Goal: Task Accomplishment & Management: Complete application form

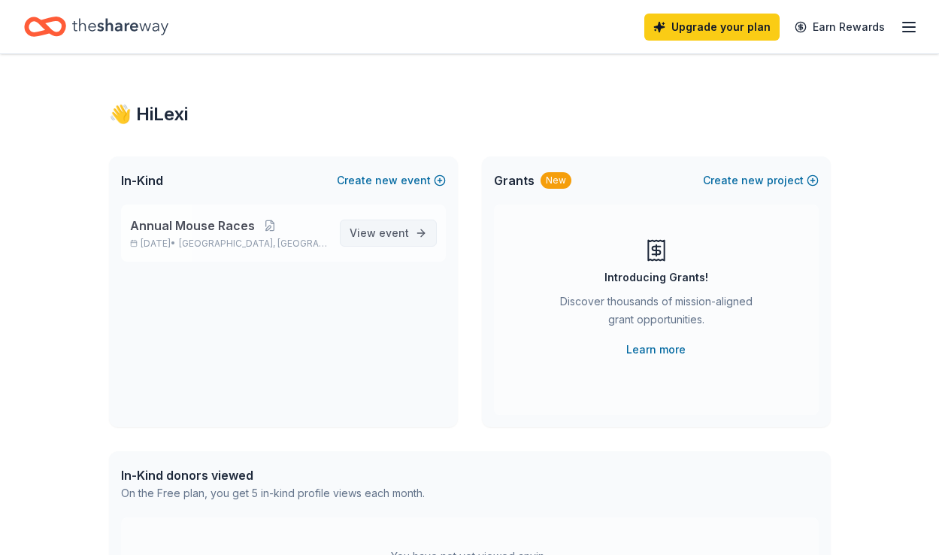
click at [380, 238] on span "event" at bounding box center [394, 232] width 30 height 13
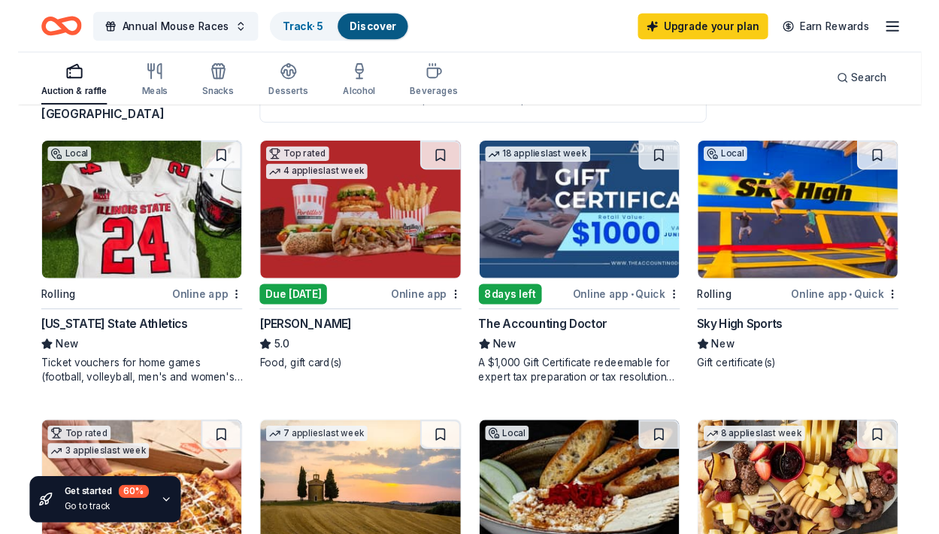
scroll to position [144, 0]
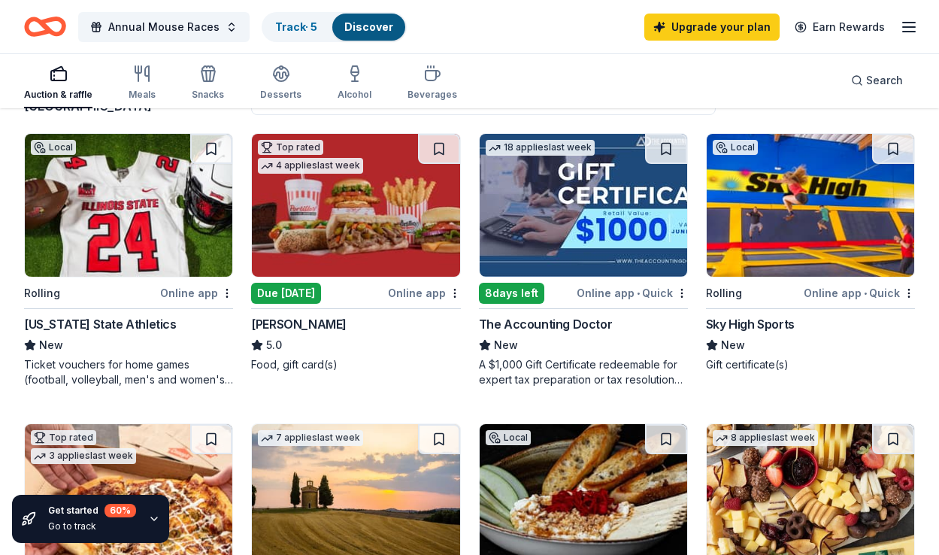
click at [541, 242] on img at bounding box center [582, 205] width 207 height 143
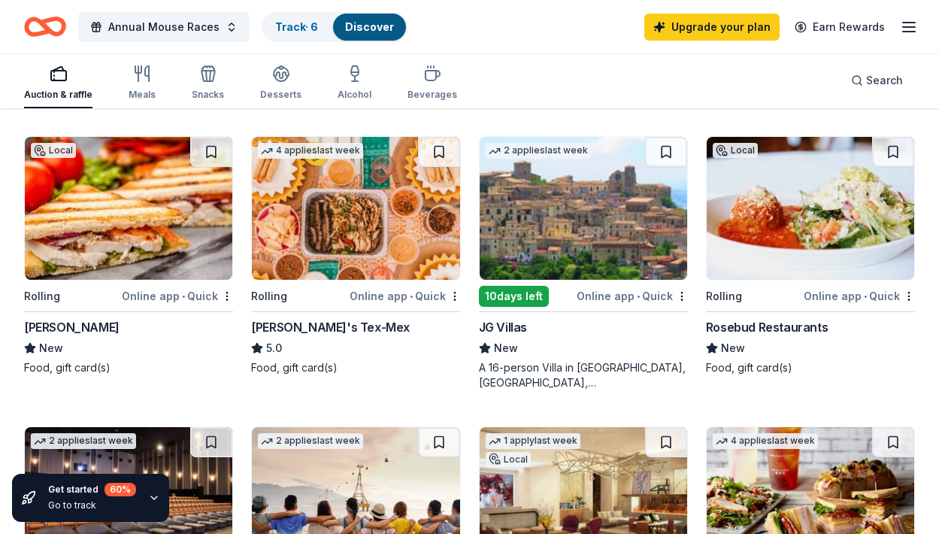
scroll to position [987, 0]
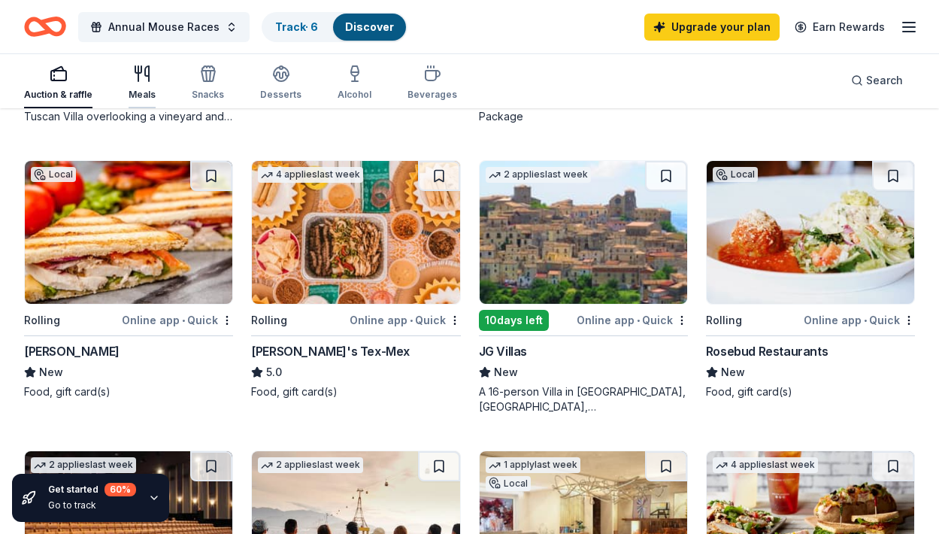
click at [147, 87] on div "Meals" at bounding box center [141, 83] width 27 height 36
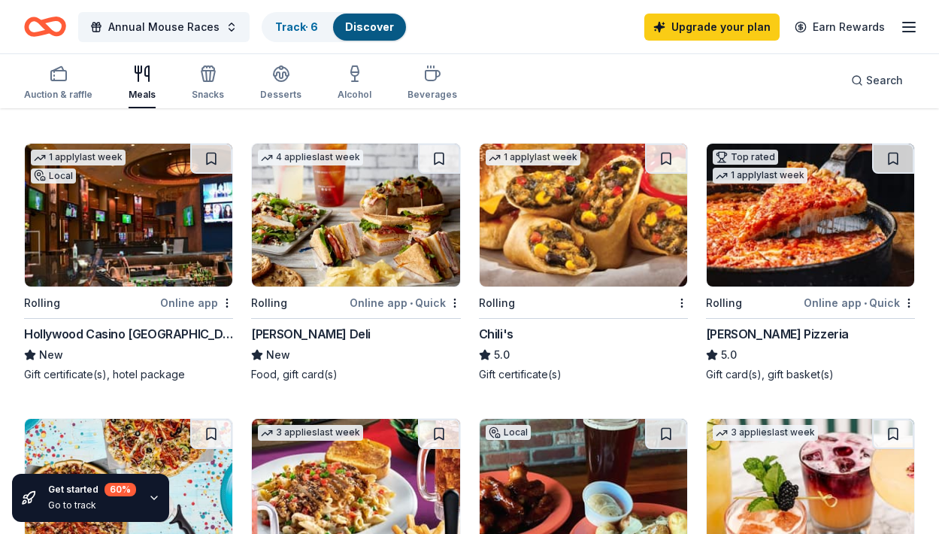
scroll to position [970, 0]
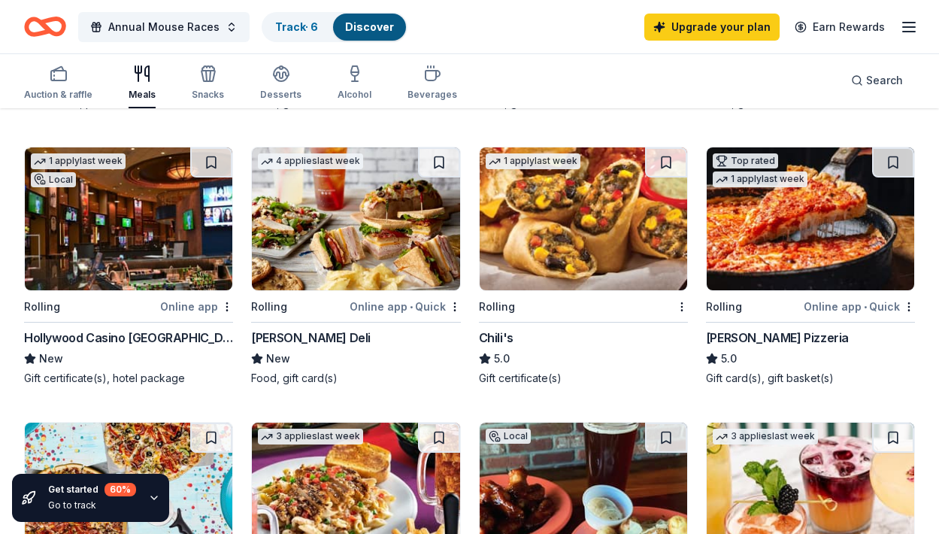
click at [424, 262] on img at bounding box center [355, 218] width 207 height 143
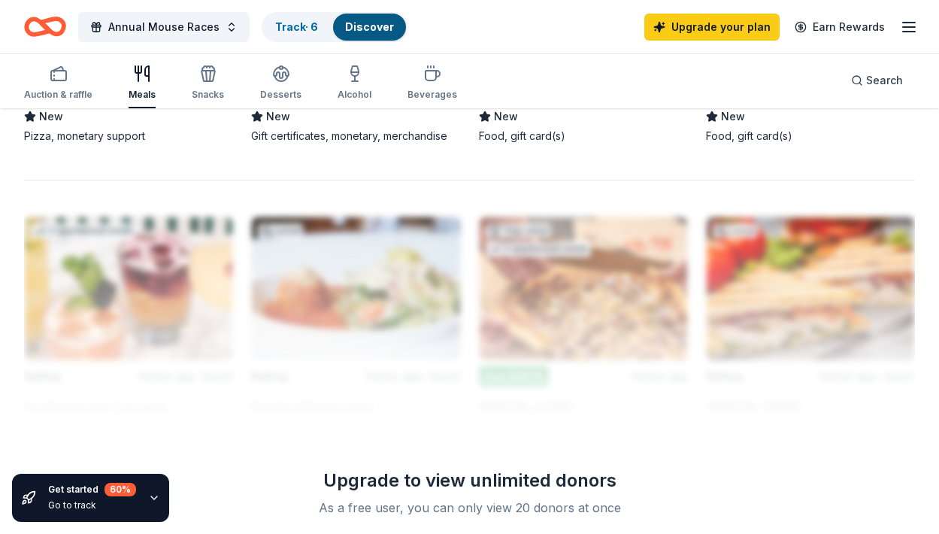
scroll to position [1485, 0]
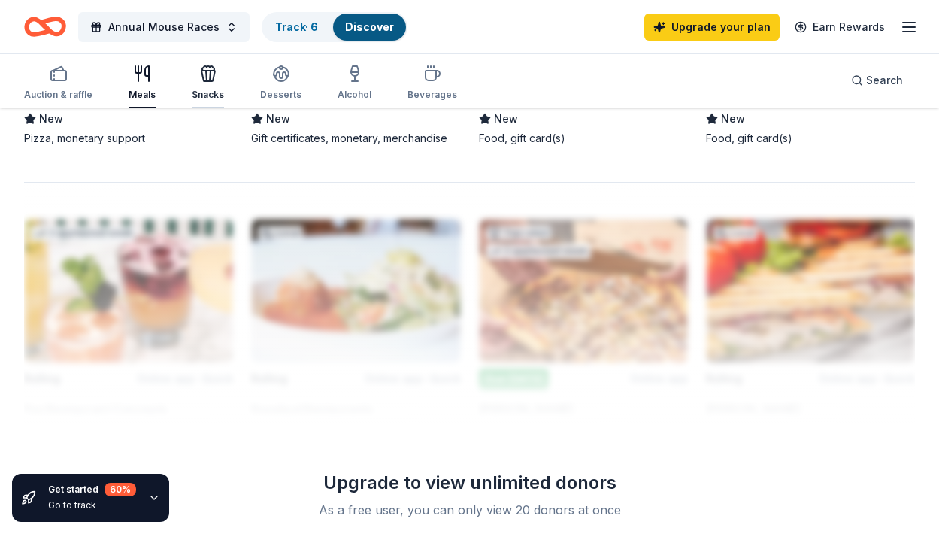
click at [217, 95] on div "Snacks" at bounding box center [208, 95] width 32 height 12
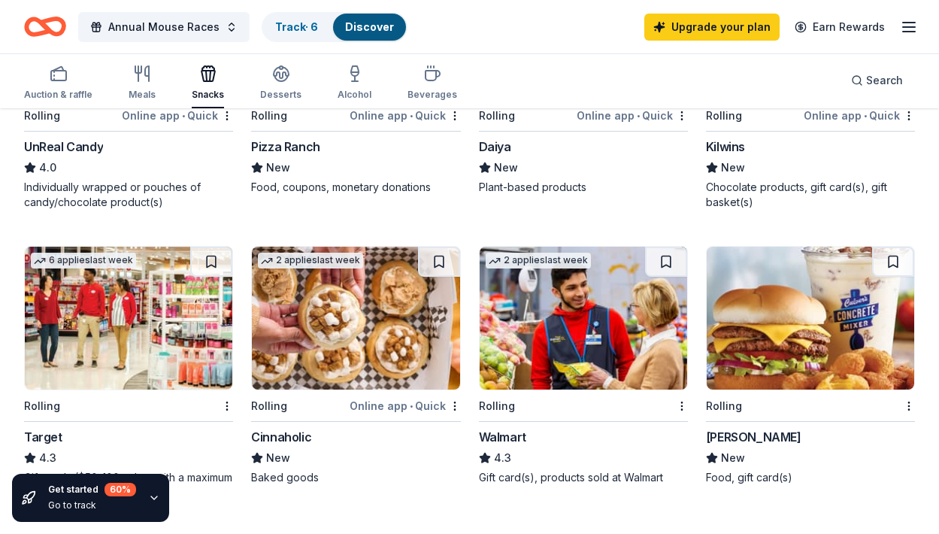
scroll to position [1194, 0]
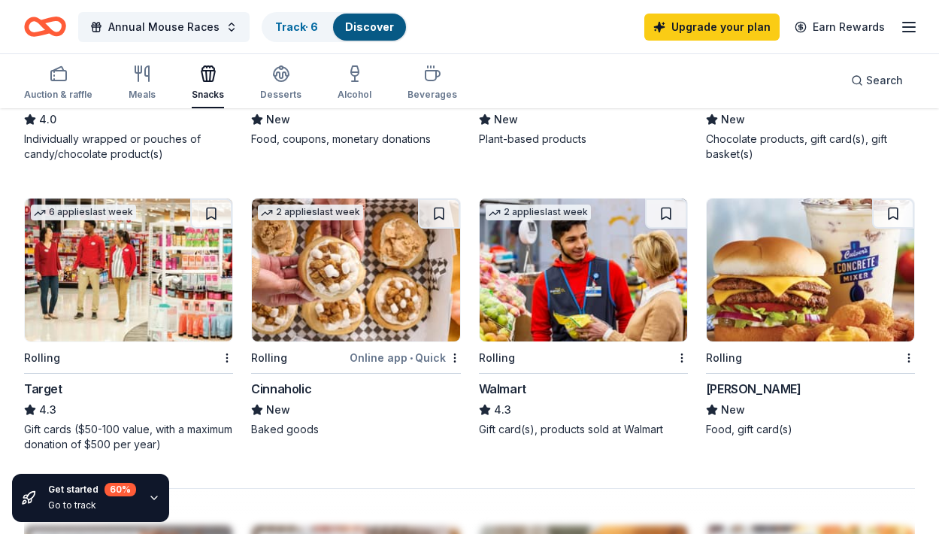
click at [604, 282] on img at bounding box center [582, 269] width 207 height 143
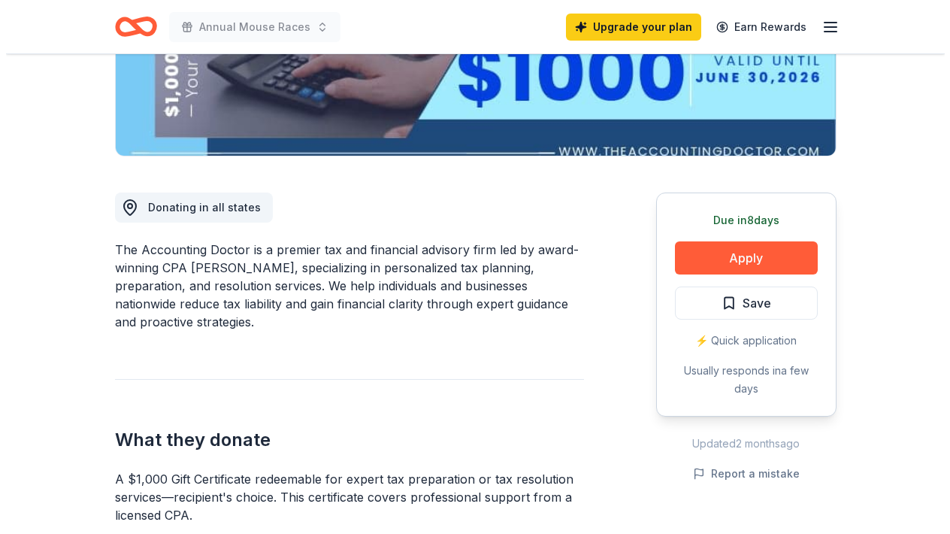
scroll to position [288, 0]
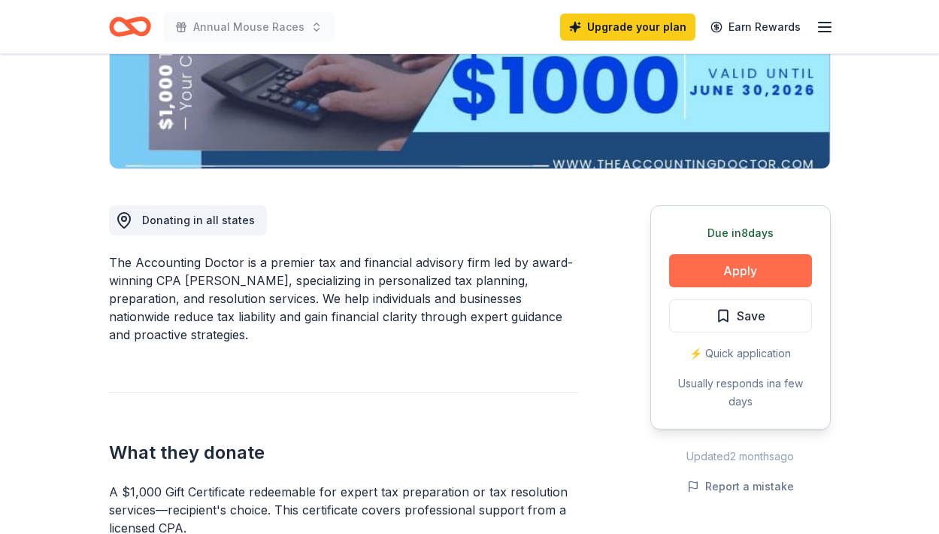
click at [701, 271] on button "Apply" at bounding box center [740, 270] width 143 height 33
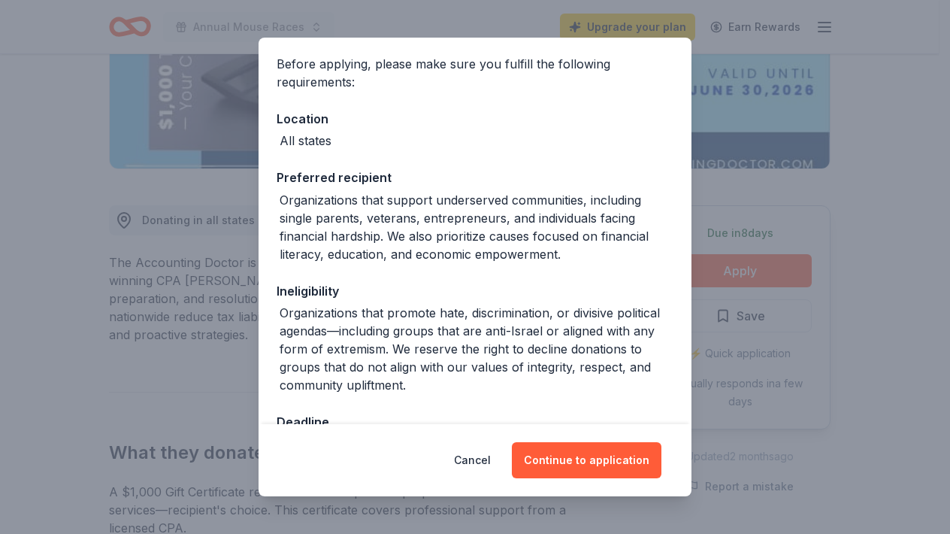
scroll to position [159, 0]
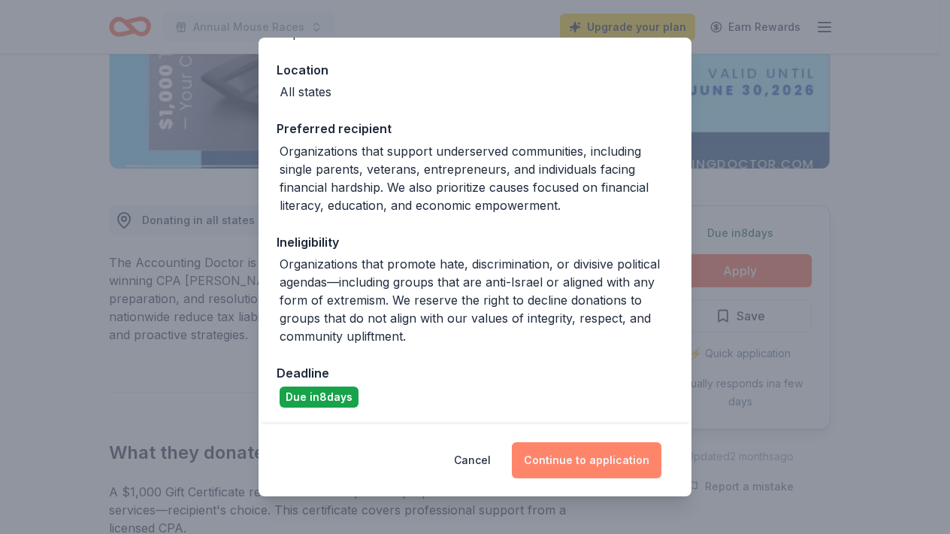
click at [579, 464] on button "Continue to application" at bounding box center [587, 460] width 150 height 36
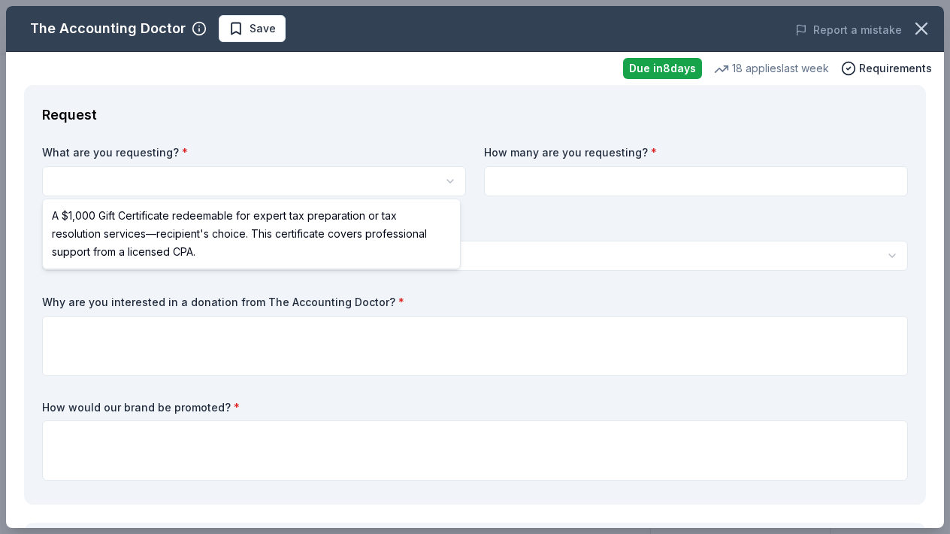
click at [243, 188] on html "Annual Mouse Races Upgrade your plan Earn Rewards Due [DATE] Share The Accounti…" at bounding box center [475, 267] width 950 height 534
select select "A $1,000 Gift Certificate redeemable for expert tax preparation or tax resoluti…"
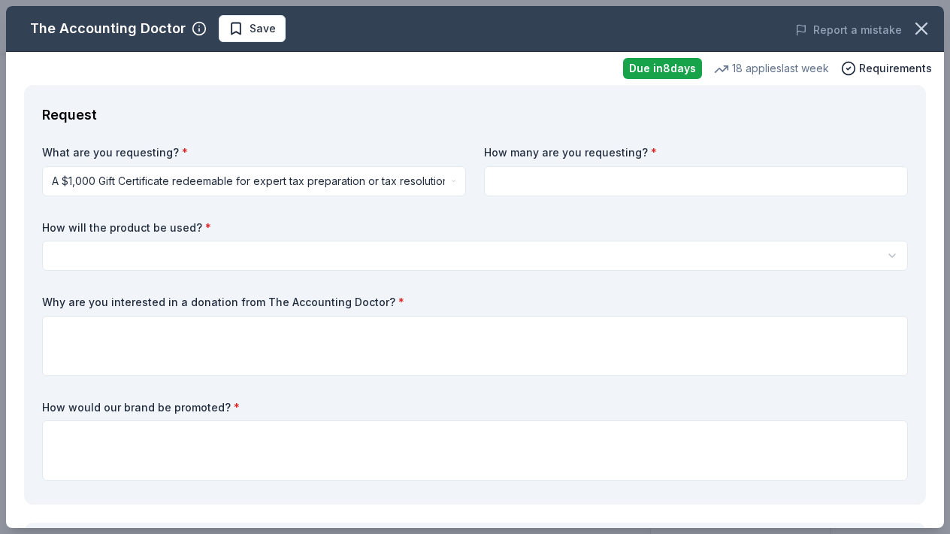
click at [515, 176] on input at bounding box center [696, 181] width 424 height 30
type input "1"
click at [334, 253] on html "Annual Mouse Races Save Apply Due [DATE] Share The Accounting Doctor New • 1 re…" at bounding box center [475, 267] width 950 height 534
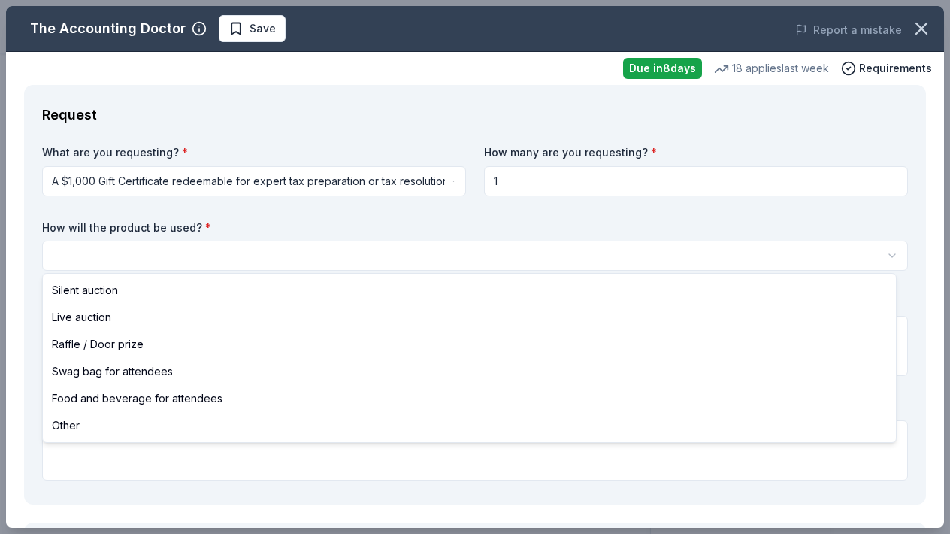
select select "silentAuction"
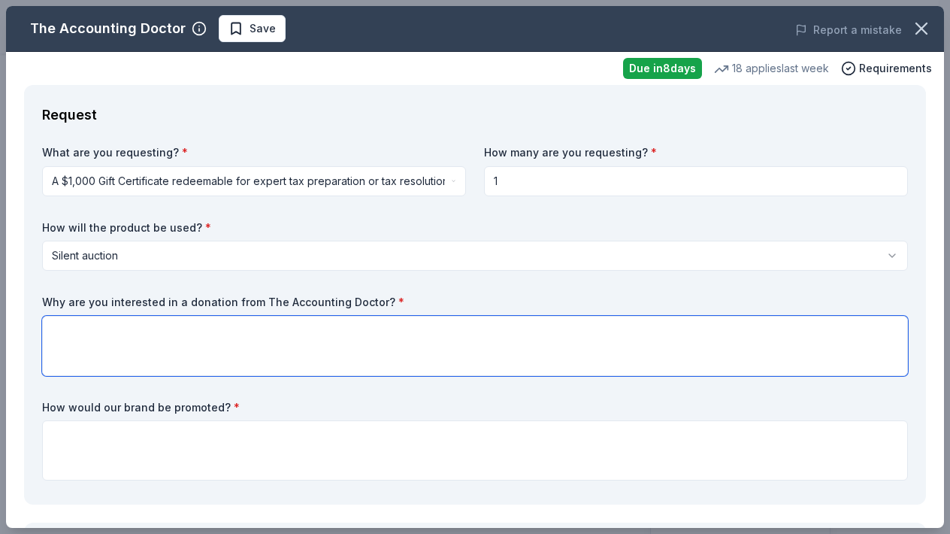
click at [295, 340] on textarea at bounding box center [475, 346] width 866 height 60
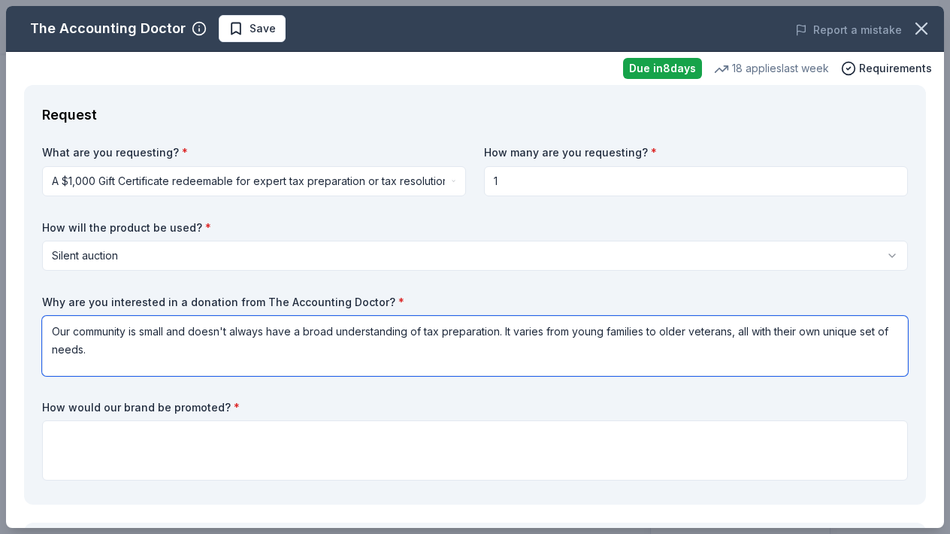
type textarea "Our community is small and doesn't always have a broad understanding of tax pre…"
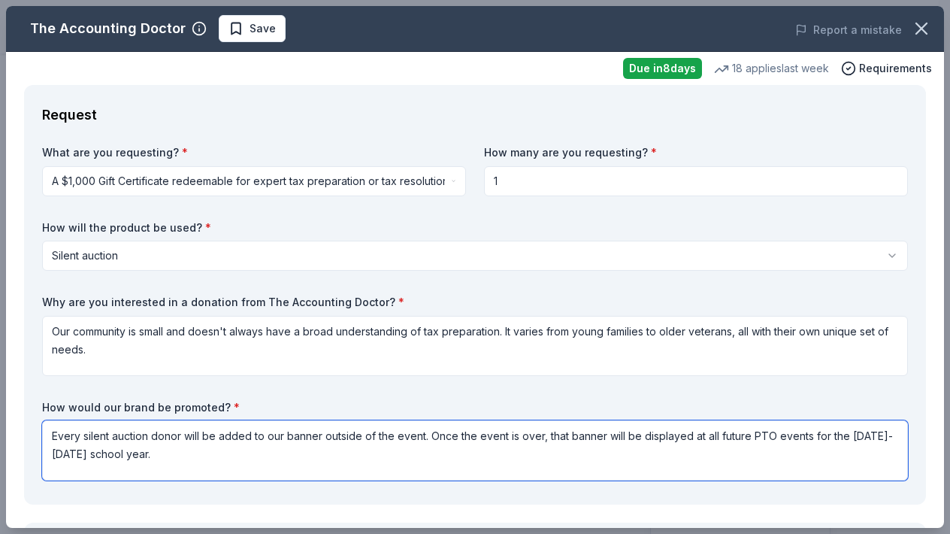
type textarea "Every silent auction donor will be added to our banner outside of the event. On…"
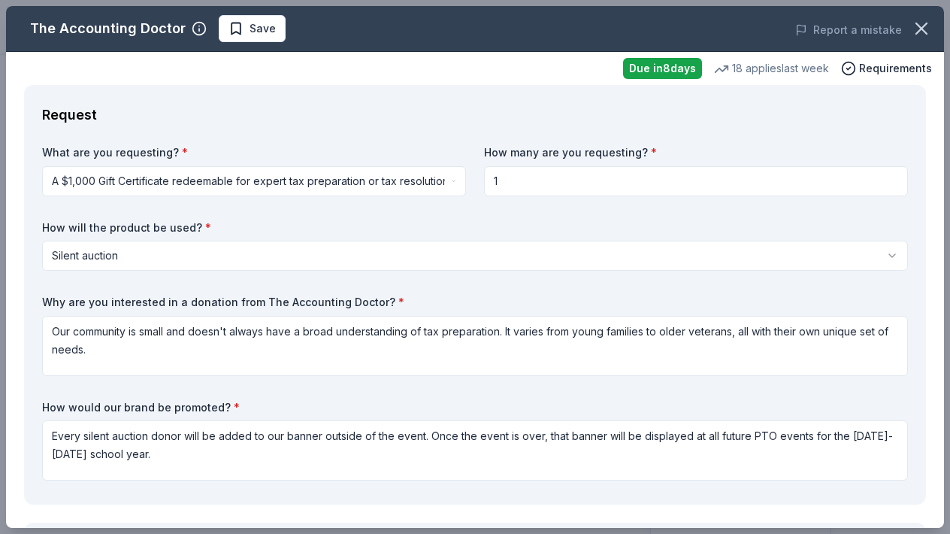
click at [49, 392] on div "What are you requesting? * A $1,000 Gift Certificate redeemable for expert tax …" at bounding box center [475, 315] width 866 height 341
click at [38, 402] on div "Request What are you requesting? * A $1,000 Gift Certificate redeemable for exp…" at bounding box center [475, 294] width 902 height 419
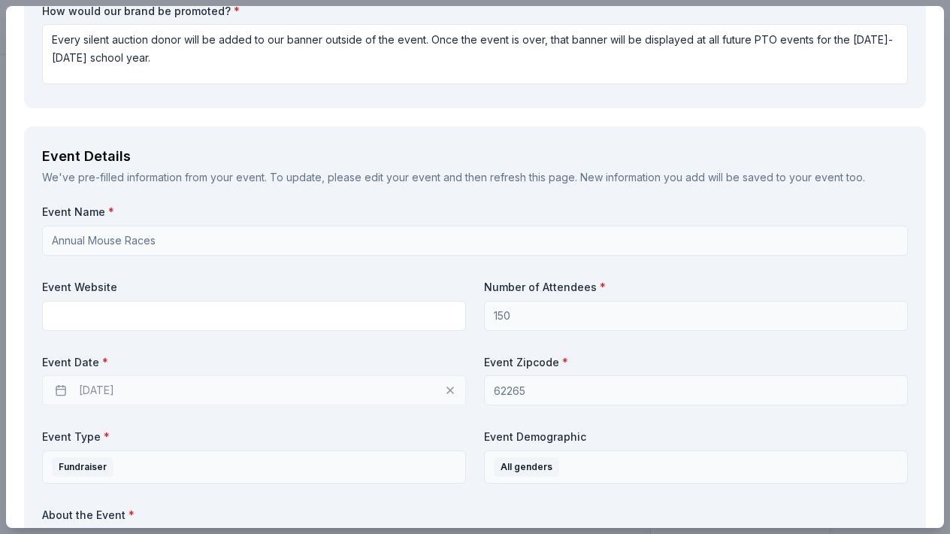
scroll to position [504, 0]
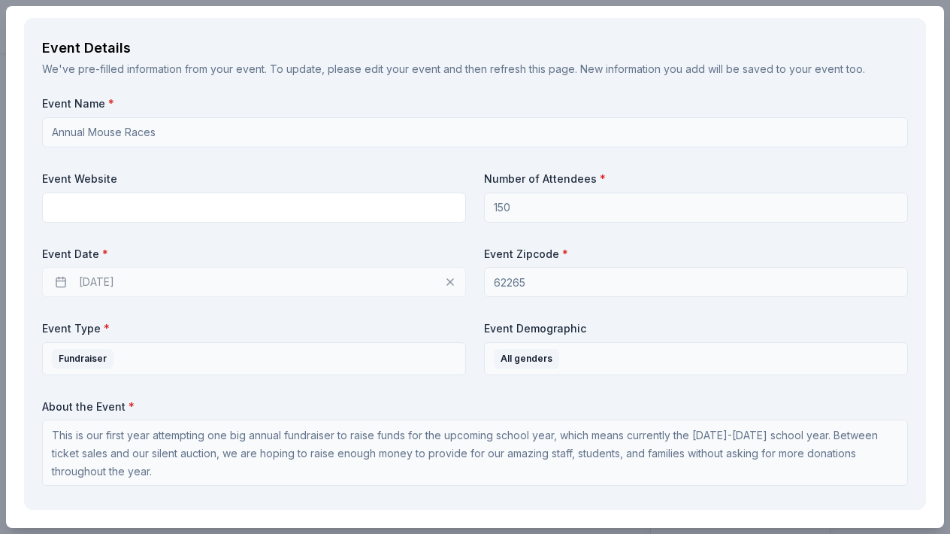
click at [444, 283] on div "[DATE]" at bounding box center [254, 282] width 424 height 30
click at [444, 279] on div "[DATE]" at bounding box center [254, 282] width 424 height 30
click at [241, 281] on div "[DATE]" at bounding box center [254, 282] width 424 height 30
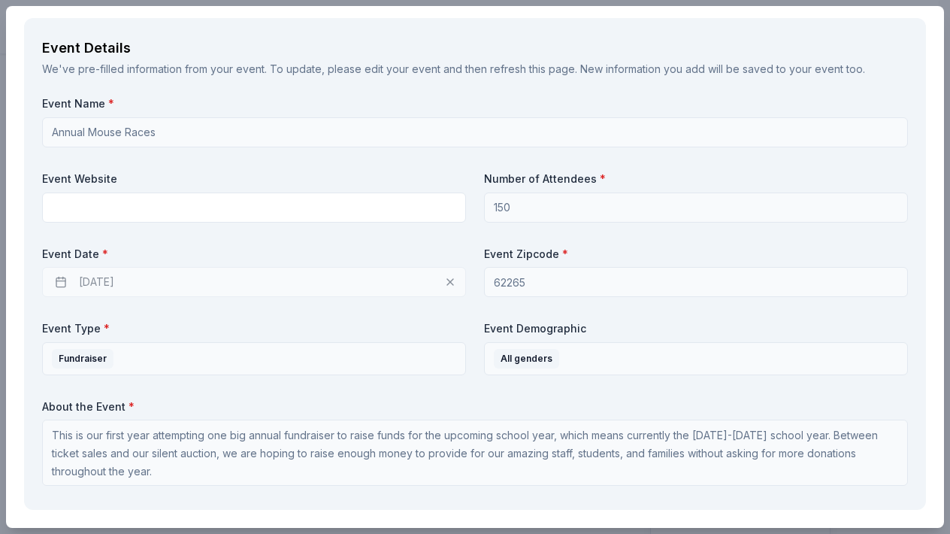
click at [241, 281] on div "[DATE]" at bounding box center [254, 282] width 424 height 30
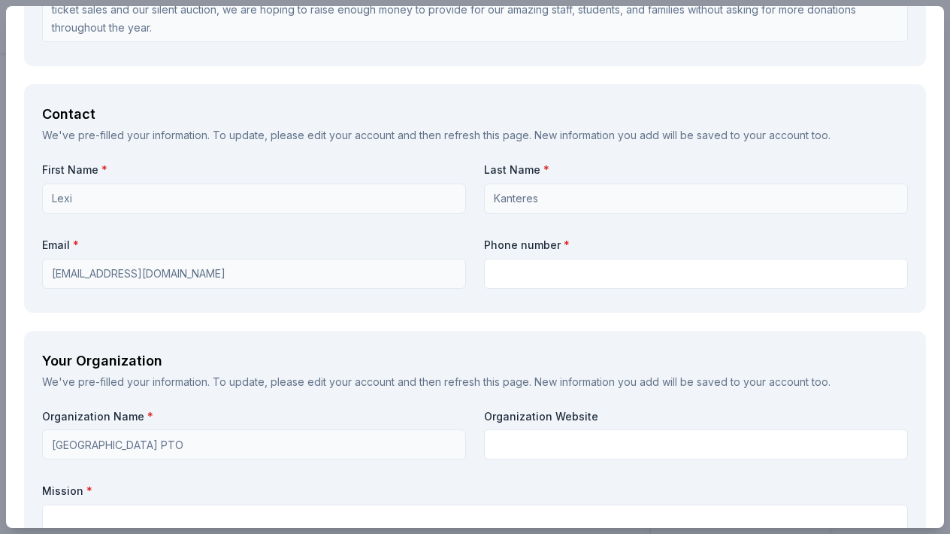
scroll to position [970, 0]
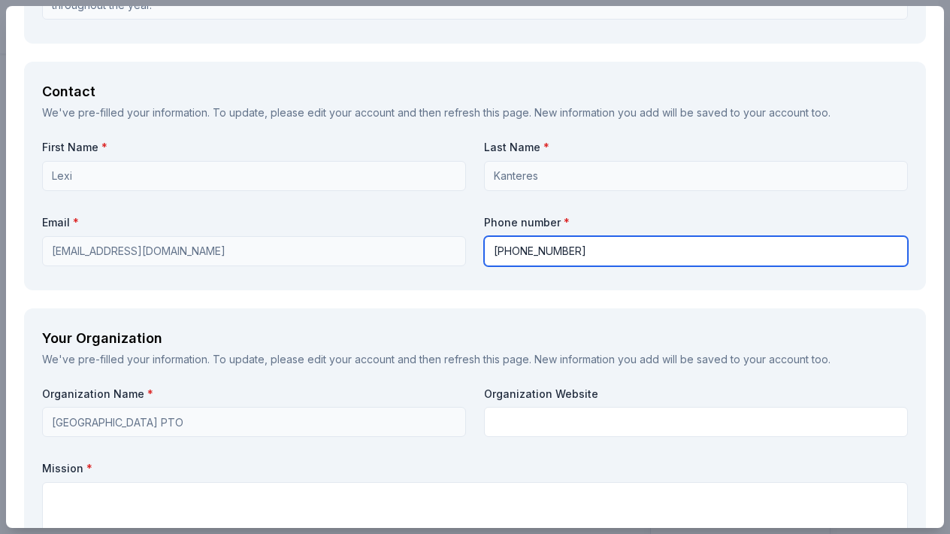
type input "[PHONE_NUMBER]"
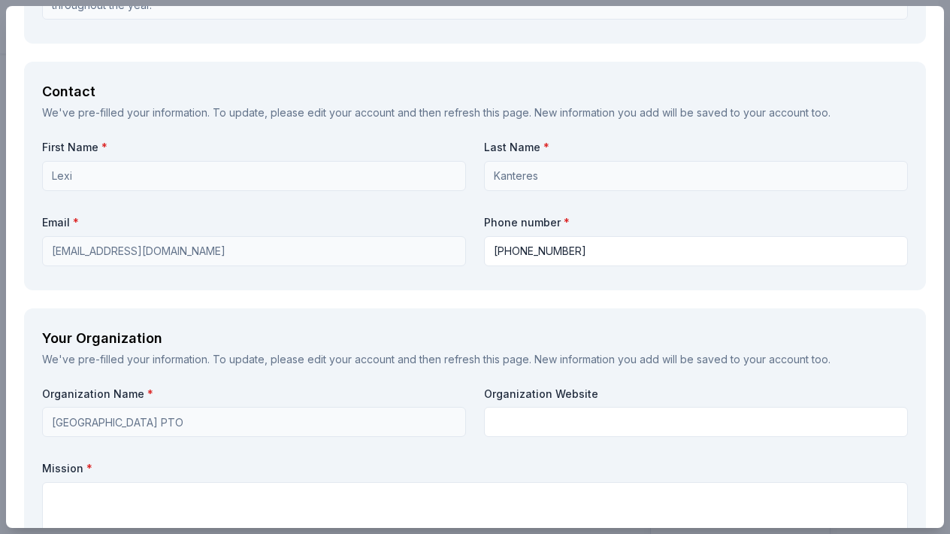
click at [334, 313] on div "Your Organization We've pre-filled your information. To update, please edit you…" at bounding box center [475, 530] width 902 height 445
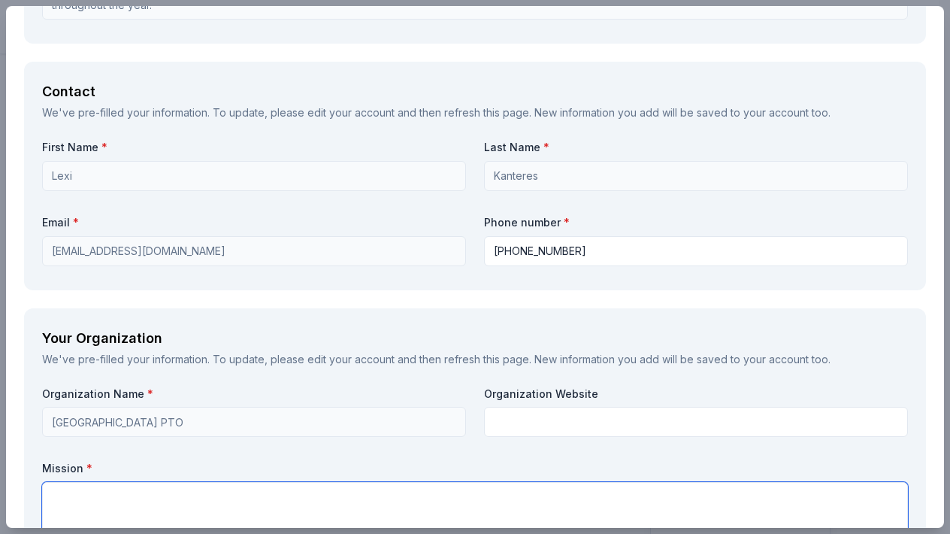
click at [297, 487] on textarea at bounding box center [475, 512] width 866 height 60
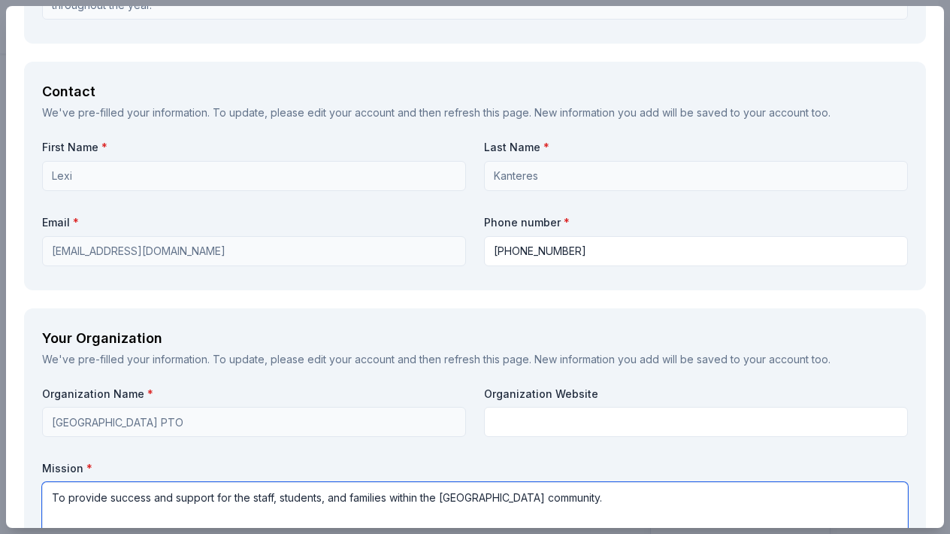
type textarea "To provide success and support for the staff, students, and families within the…"
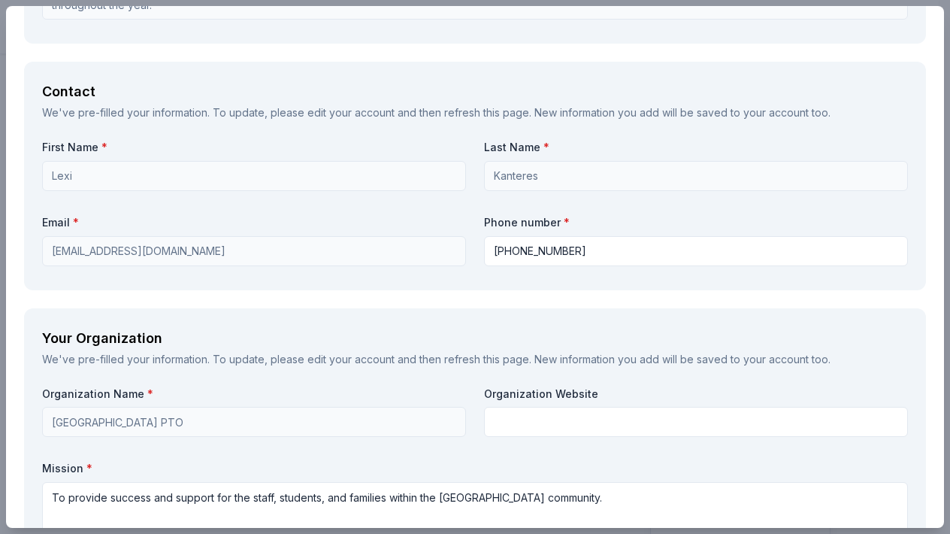
click at [345, 364] on div "Your Organization We've pre-filled your information. To update, please edit you…" at bounding box center [475, 530] width 902 height 445
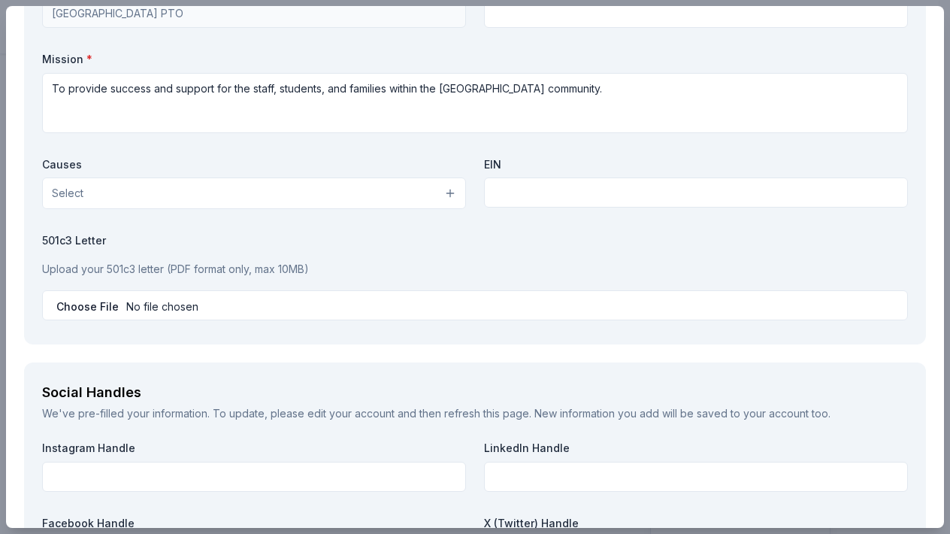
scroll to position [1404, 0]
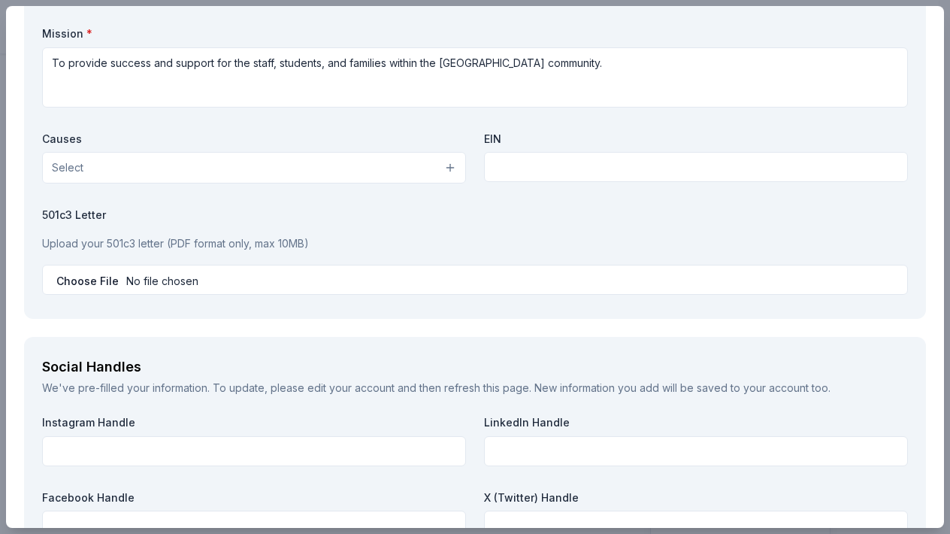
click at [443, 165] on button "Select" at bounding box center [254, 168] width 424 height 32
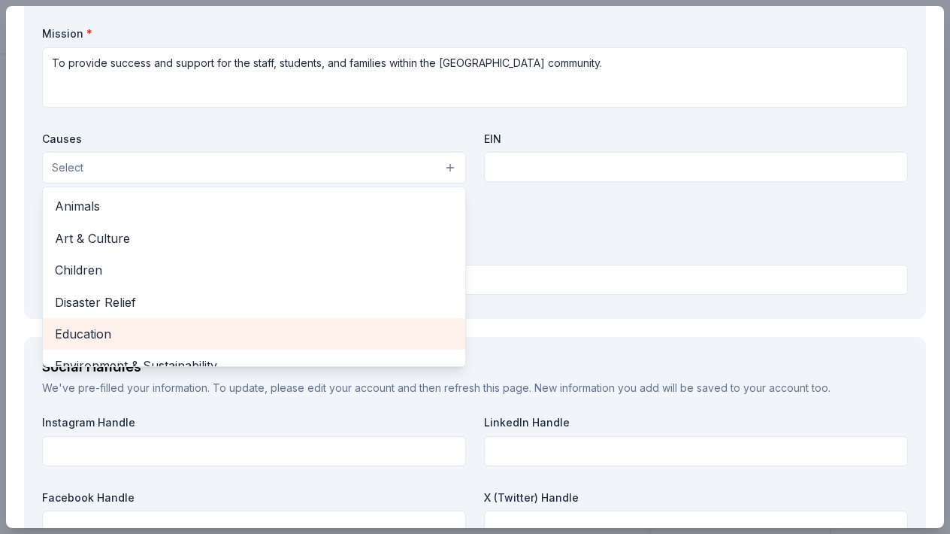
click at [412, 324] on span "Education" at bounding box center [254, 334] width 398 height 20
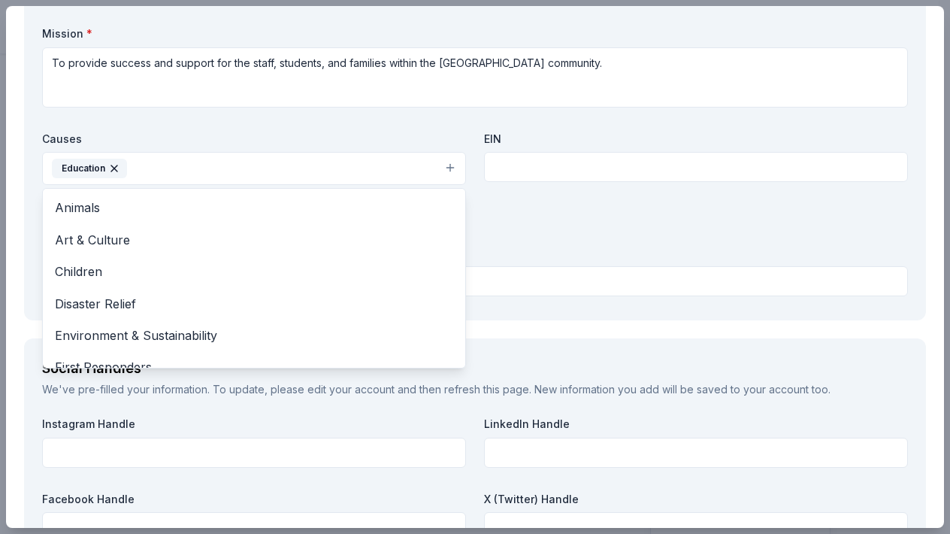
click at [534, 165] on div "Organization Name * [GEOGRAPHIC_DATA] PTO Organization Website Mission * To pro…" at bounding box center [475, 127] width 866 height 350
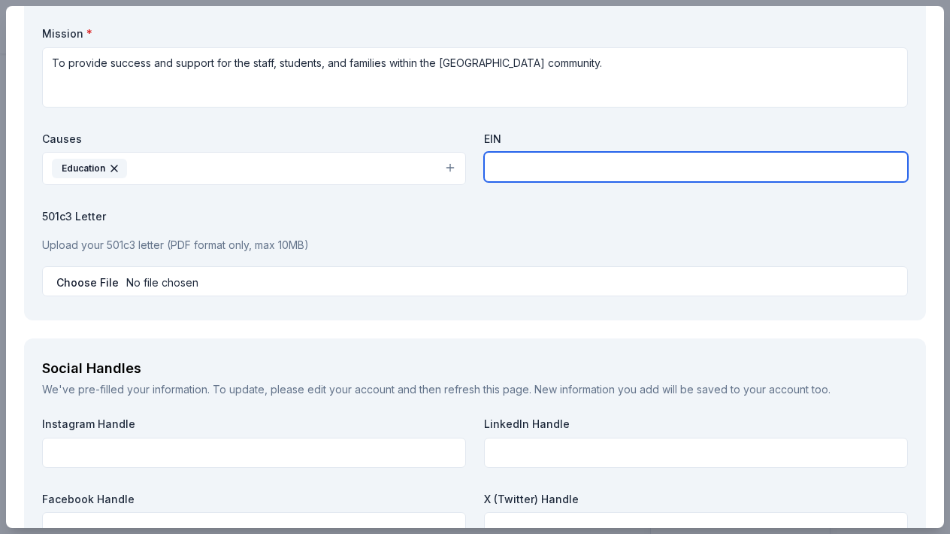
click at [534, 165] on input "text" at bounding box center [696, 167] width 424 height 30
type input "[US_EMPLOYER_IDENTIFICATION_NUMBER]"
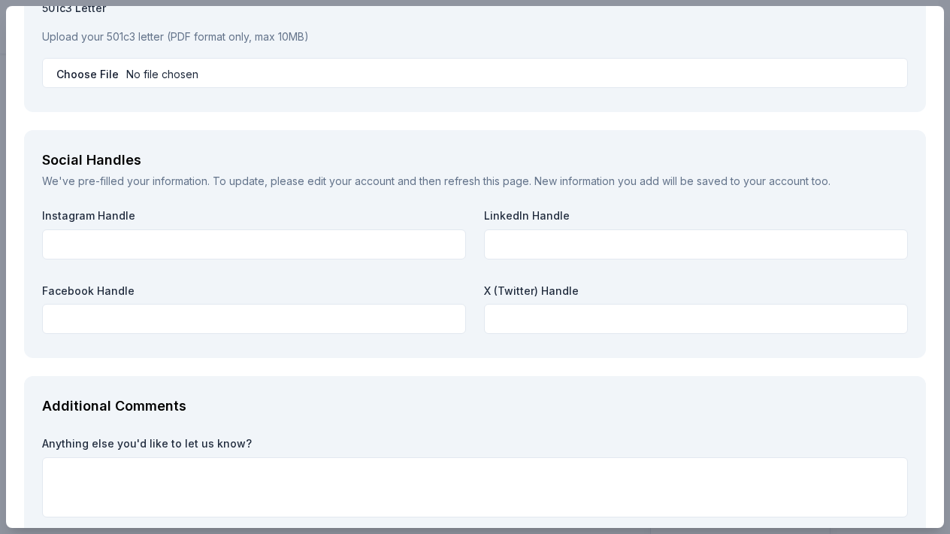
scroll to position [1616, 0]
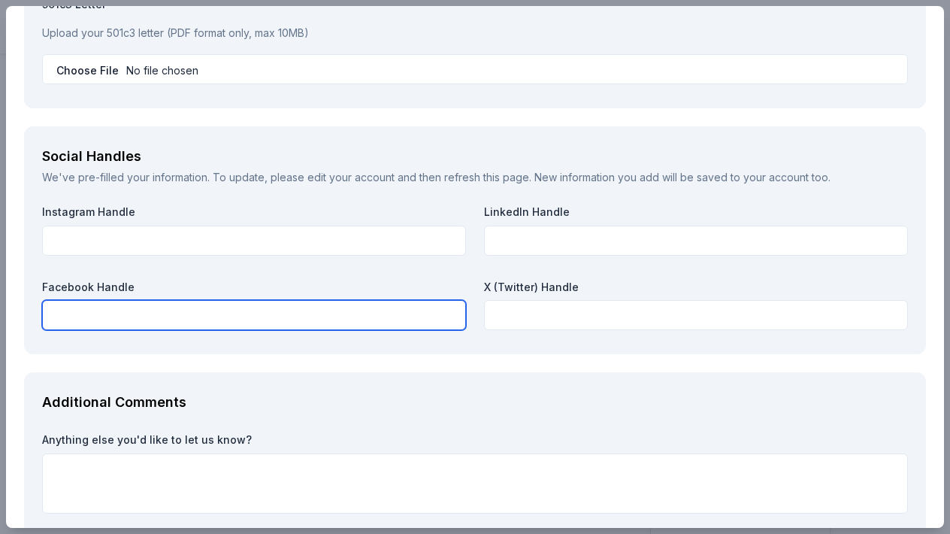
click at [382, 301] on input "text" at bounding box center [254, 315] width 424 height 30
paste input "[URL][DOMAIN_NAME]"
type input "[URL][DOMAIN_NAME]"
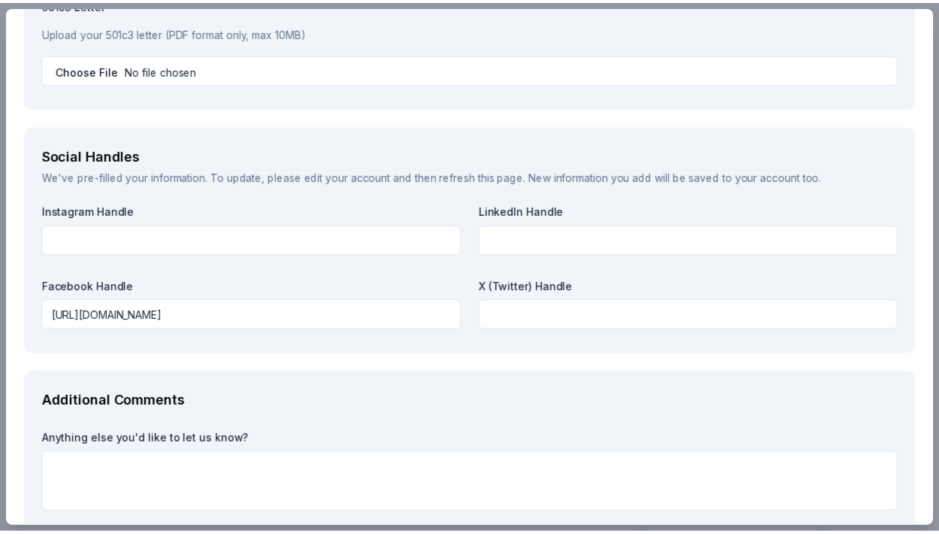
scroll to position [1696, 0]
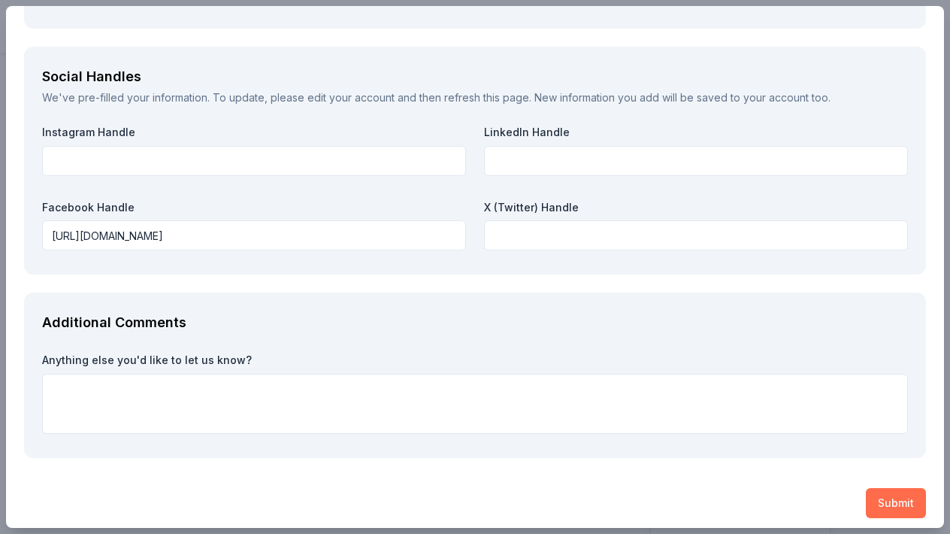
click at [884, 491] on button "Submit" at bounding box center [896, 503] width 60 height 30
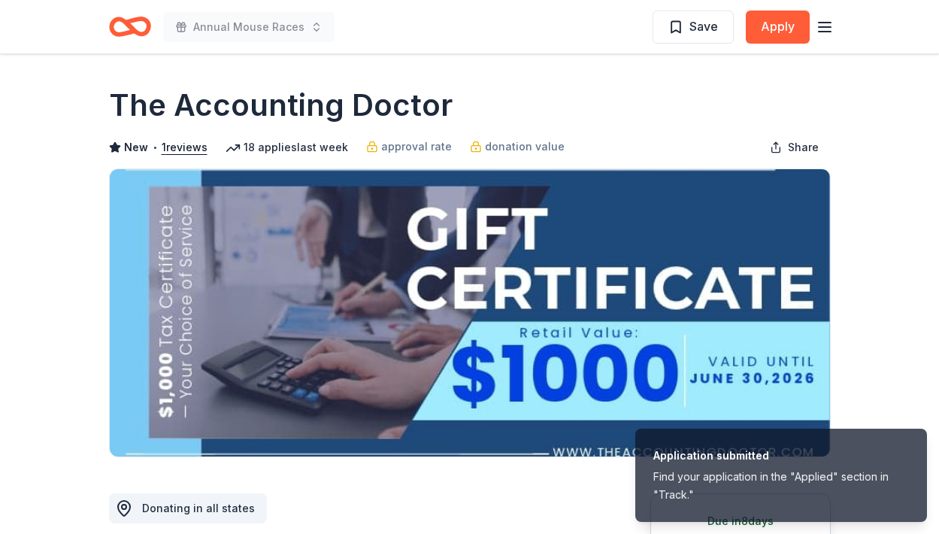
scroll to position [0, 0]
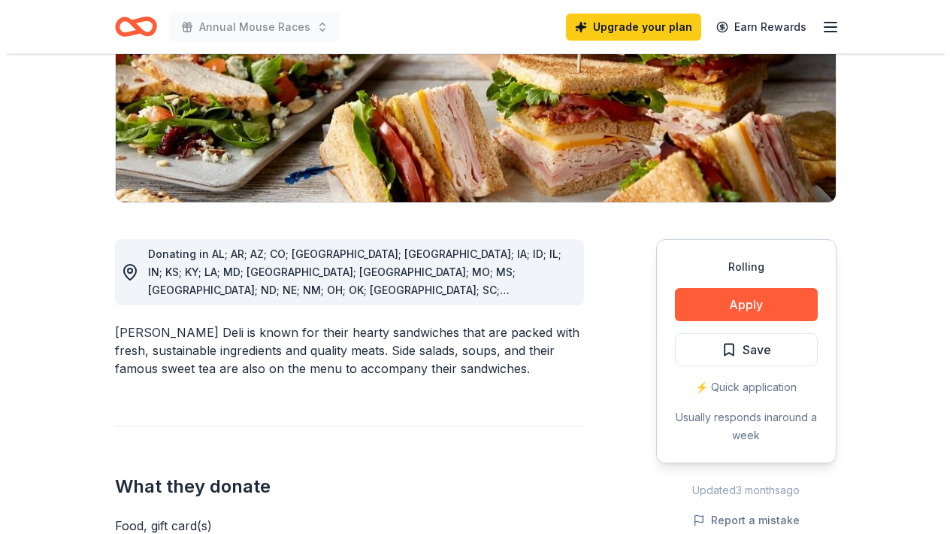
scroll to position [266, 0]
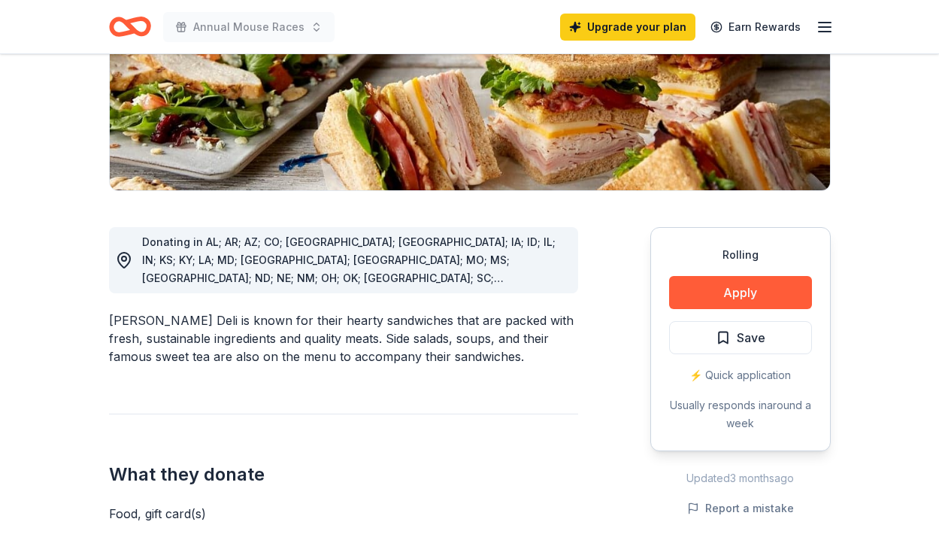
click at [703, 313] on div "Rolling Apply Save ⚡️ Quick application Usually responds in around a week" at bounding box center [740, 339] width 180 height 224
click at [699, 274] on div "Rolling Apply Save ⚡️ Quick application Usually responds in around a week" at bounding box center [740, 339] width 180 height 224
click at [694, 298] on button "Apply" at bounding box center [740, 292] width 143 height 33
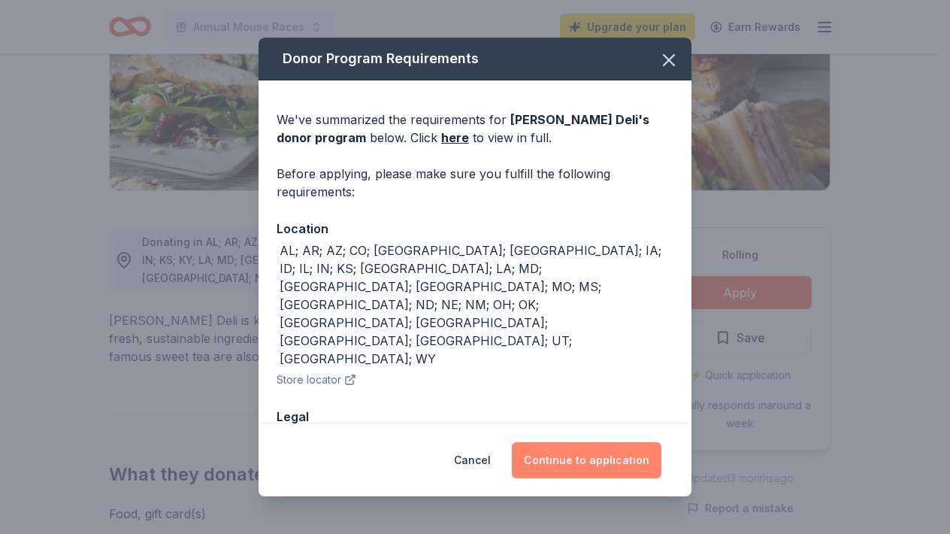
click at [614, 458] on button "Continue to application" at bounding box center [587, 460] width 150 height 36
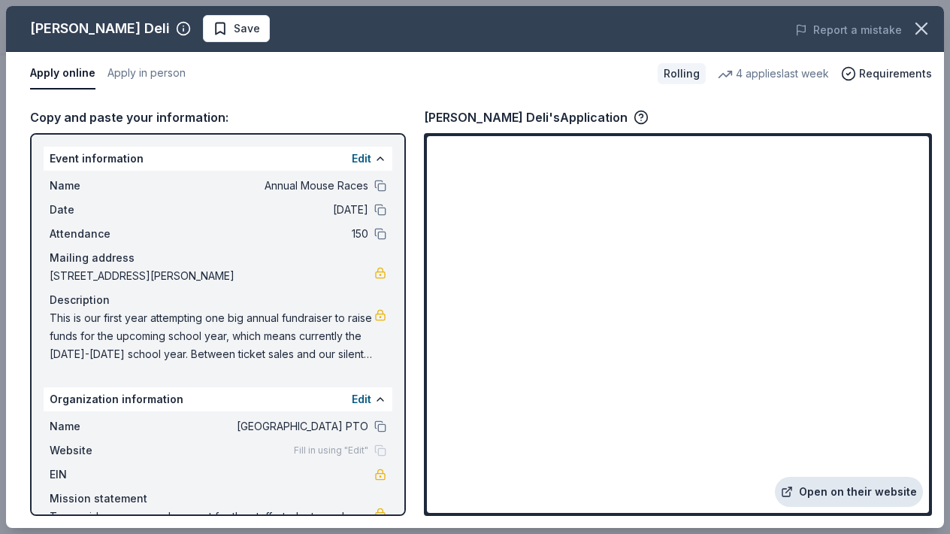
click at [855, 494] on link "Open on their website" at bounding box center [849, 491] width 148 height 30
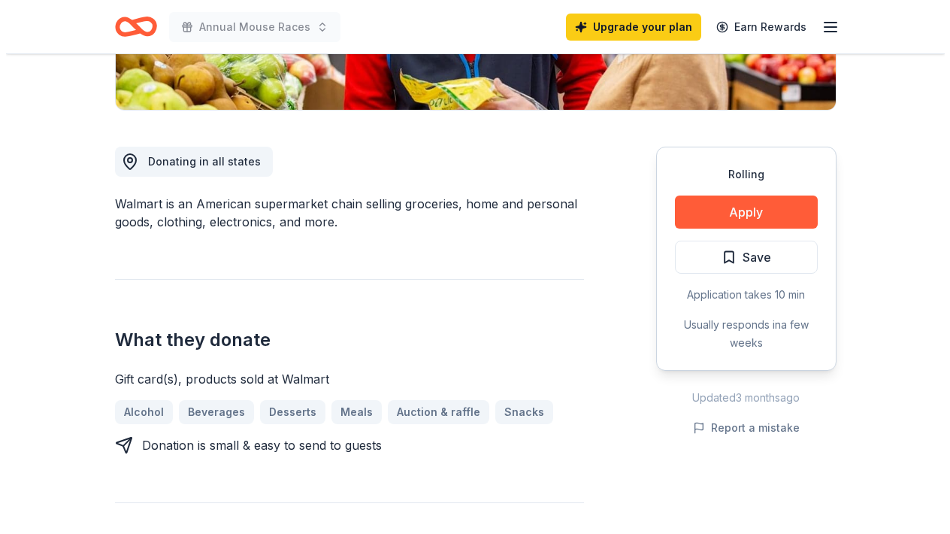
scroll to position [350, 0]
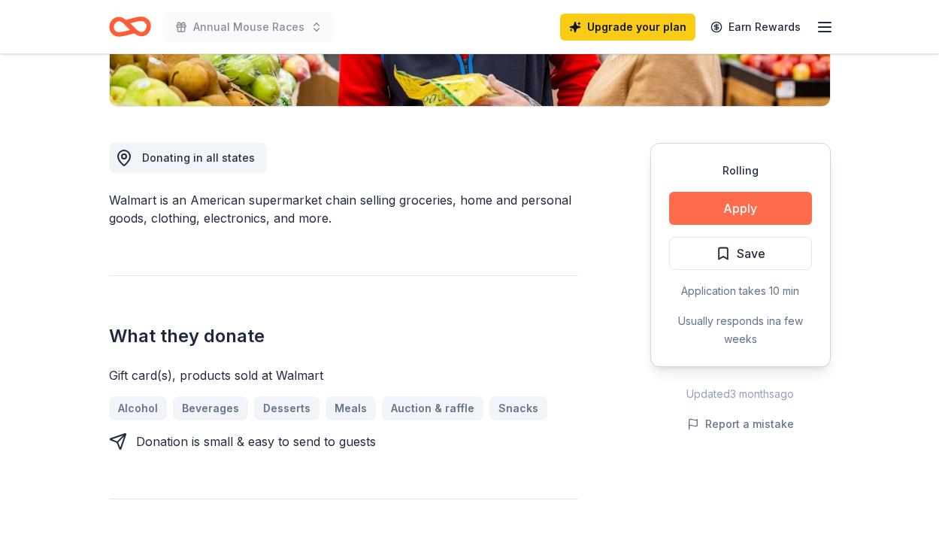
click at [700, 213] on button "Apply" at bounding box center [740, 208] width 143 height 33
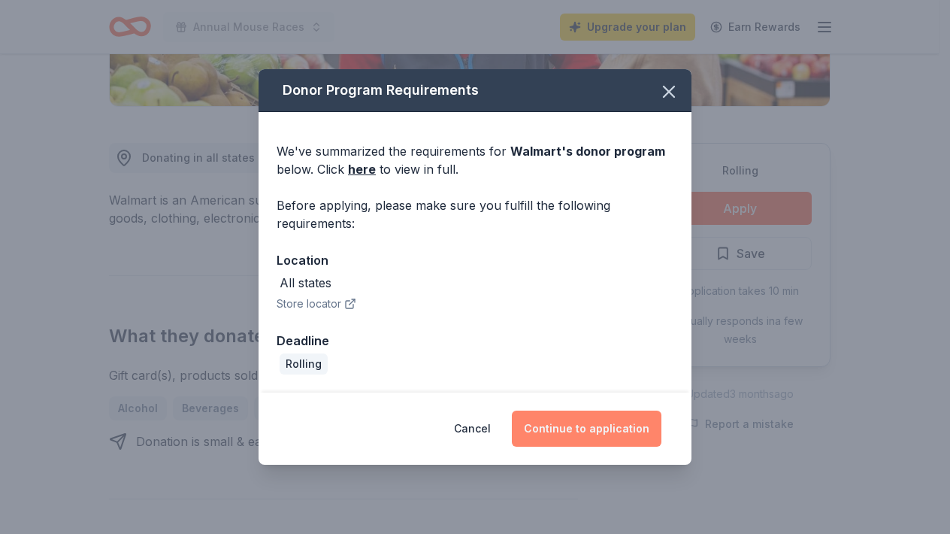
click at [567, 432] on button "Continue to application" at bounding box center [587, 428] width 150 height 36
